Goal: Check status: Check status

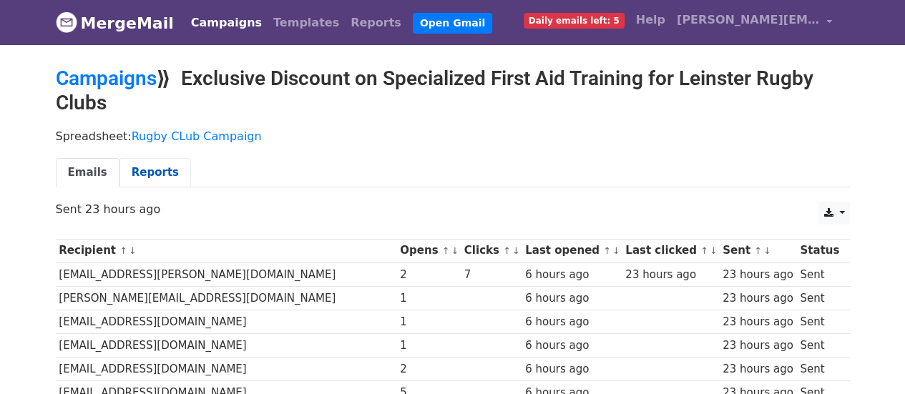
click at [132, 180] on link "Reports" at bounding box center [156, 172] width 72 height 29
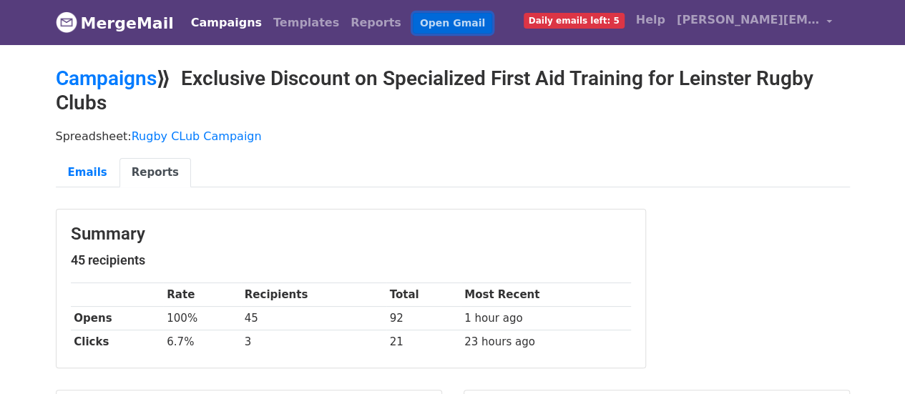
click at [413, 26] on link "Open Gmail" at bounding box center [452, 23] width 79 height 21
click at [345, 21] on link "Reports" at bounding box center [376, 23] width 62 height 29
click at [77, 172] on link "Emails" at bounding box center [88, 172] width 64 height 29
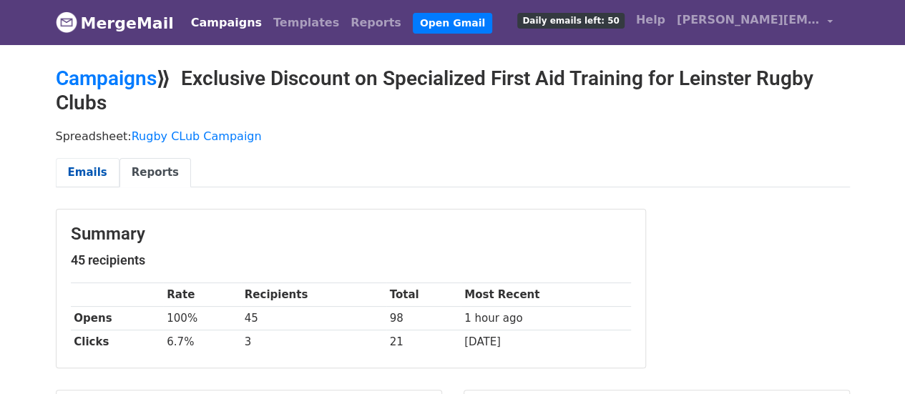
click at [69, 172] on link "Emails" at bounding box center [88, 172] width 64 height 29
